Goal: Contribute content: Contribute content

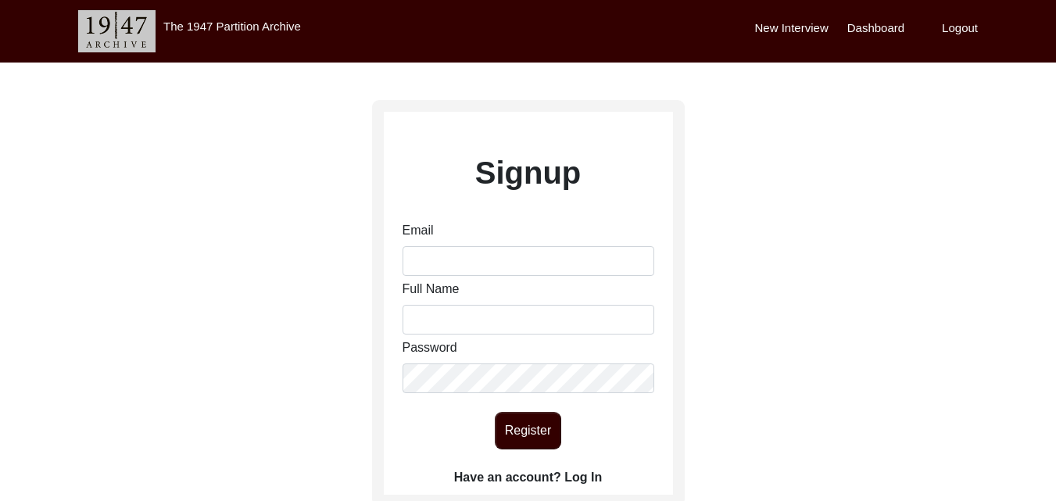
click at [812, 20] on label "New Interview" at bounding box center [791, 29] width 73 height 18
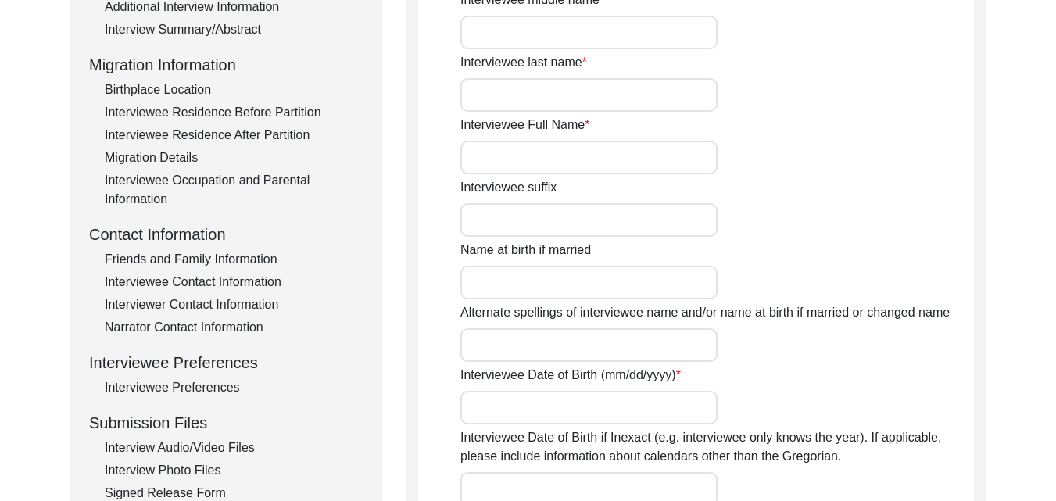
scroll to position [438, 0]
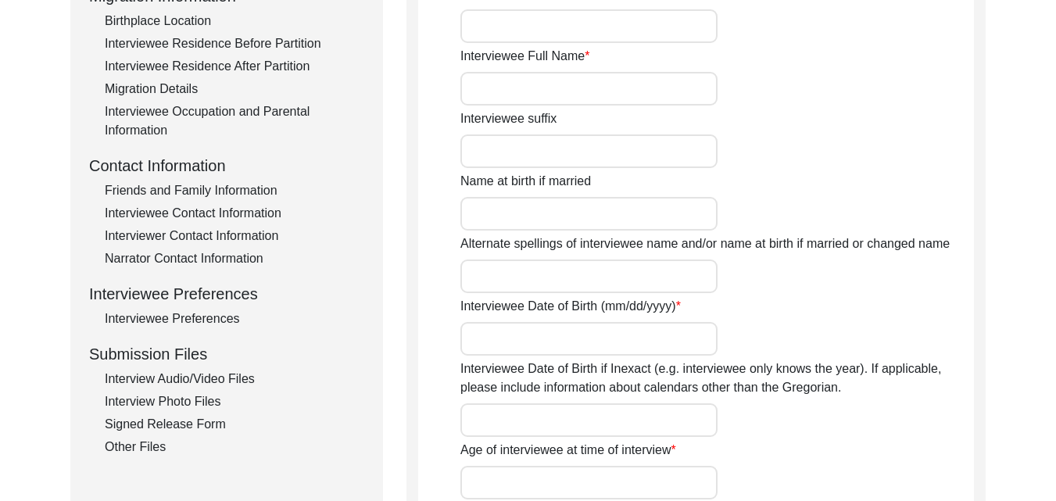
click at [141, 377] on div "Interview Audio/Video Files" at bounding box center [234, 379] width 259 height 19
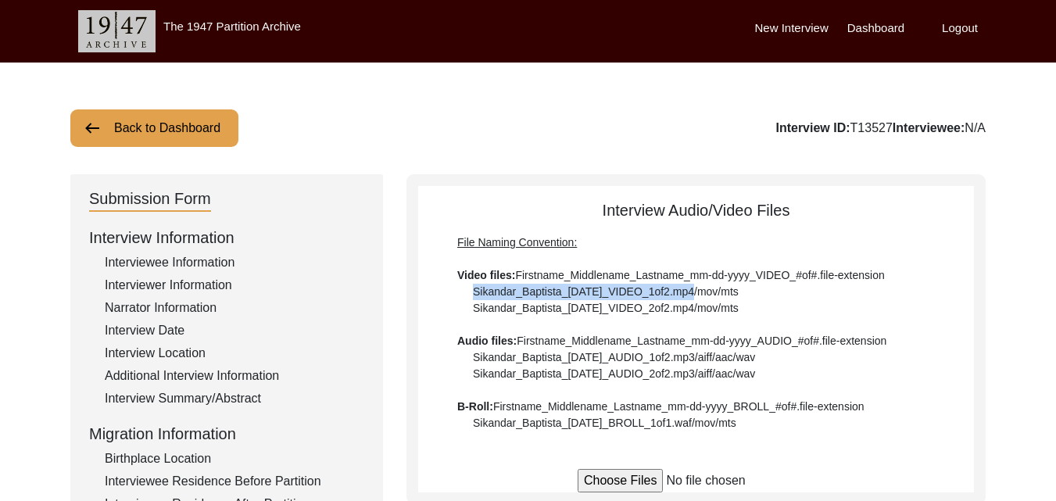
drag, startPoint x: 689, startPoint y: 291, endPoint x: 472, endPoint y: 288, distance: 216.5
click at [472, 288] on div "File Naming Convention: Video files: Firstname_Middlename_Lastname_mm-dd-yyyy_V…" at bounding box center [696, 332] width 478 height 197
drag, startPoint x: 472, startPoint y: 288, endPoint x: 438, endPoint y: 340, distance: 62.6
click at [438, 340] on div "Interview Audio/Video Files File Naming Convention: Video files: Firstname_Midd…" at bounding box center [696, 315] width 556 height 233
drag, startPoint x: 469, startPoint y: 284, endPoint x: 689, endPoint y: 292, distance: 219.8
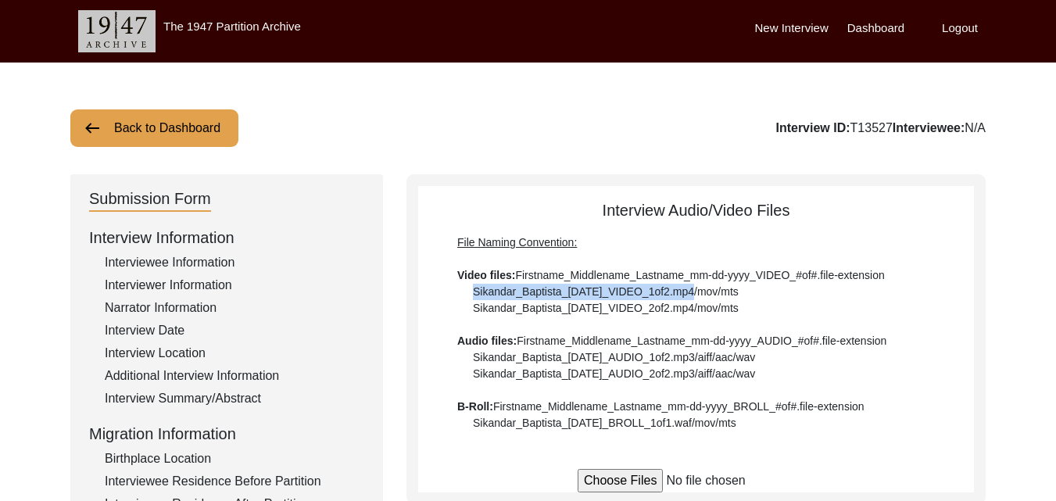
click at [689, 292] on div "File Naming Convention: Video files: Firstname_Middlename_Lastname_mm-dd-yyyy_V…" at bounding box center [696, 332] width 478 height 197
copy div "Sikandar_Baptista_[DATE]_VIDEO_1of2"
click at [555, 472] on div at bounding box center [696, 480] width 556 height 23
click at [620, 470] on input "file" at bounding box center [696, 480] width 237 height 23
type input "C:\fakepath\Surinder_Kumar_Sachdeva_[DATE]_VIDEO_1of1.mp4"
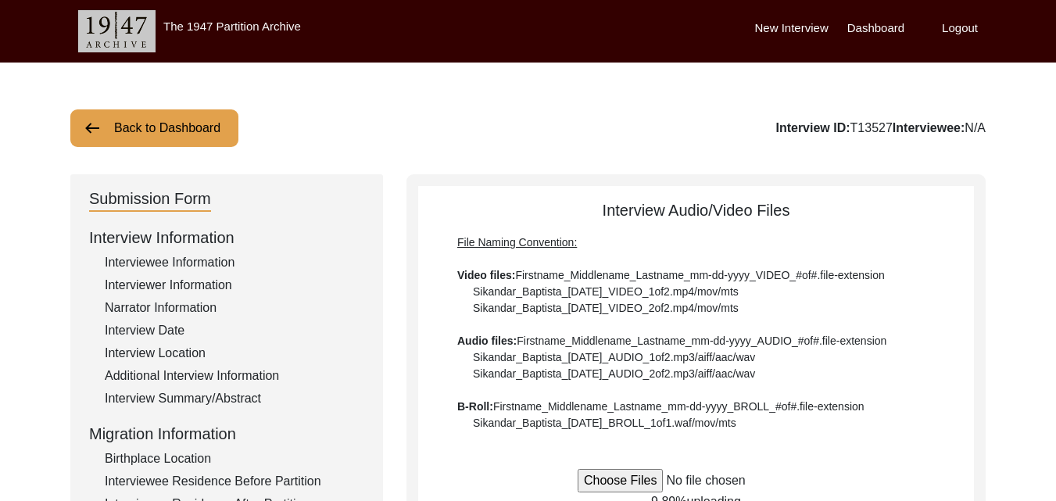
scroll to position [438, 0]
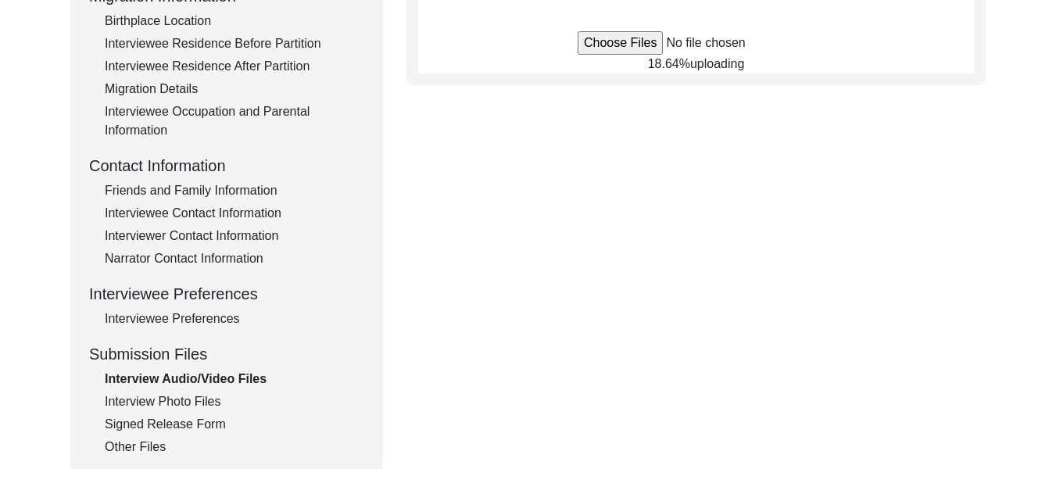
click at [713, 138] on div "Submission Form Interview Information Interviewee Information Interviewer Infor…" at bounding box center [527, 103] width 915 height 732
